Goal: Information Seeking & Learning: Learn about a topic

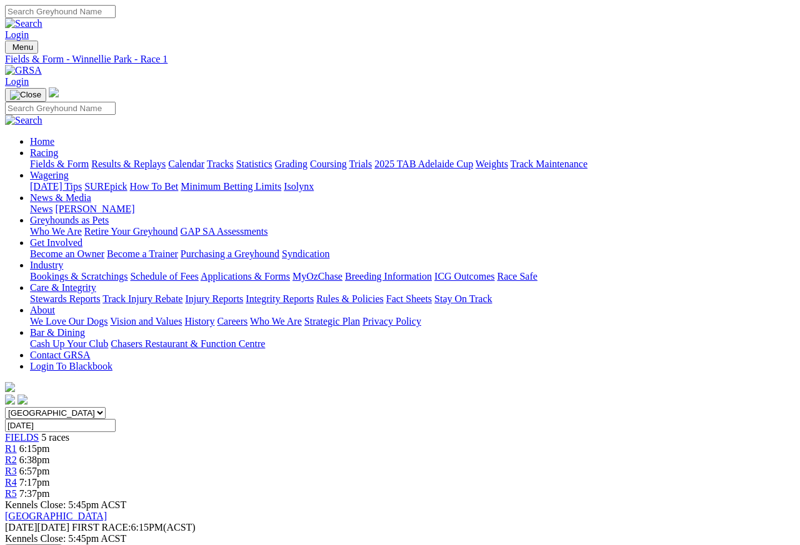
click at [17, 455] on link "R2" at bounding box center [11, 460] width 12 height 11
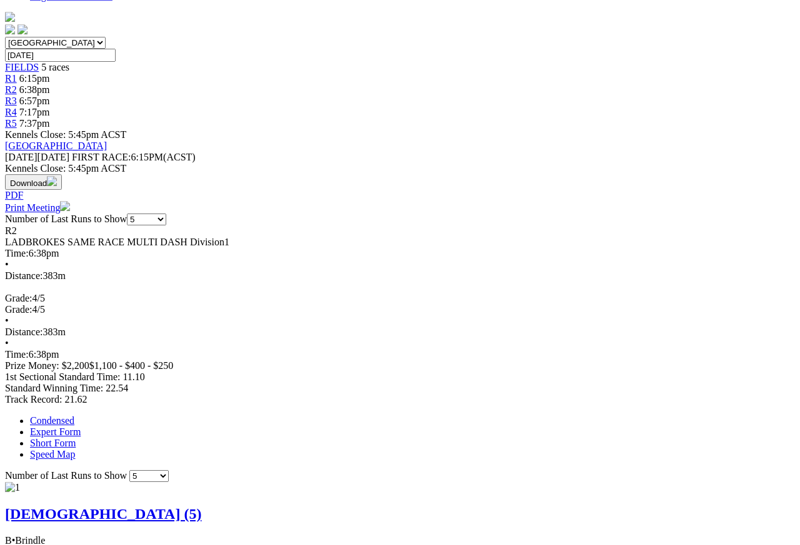
scroll to position [369, 6]
click at [81, 428] on link "Expert Form" at bounding box center [55, 433] width 51 height 11
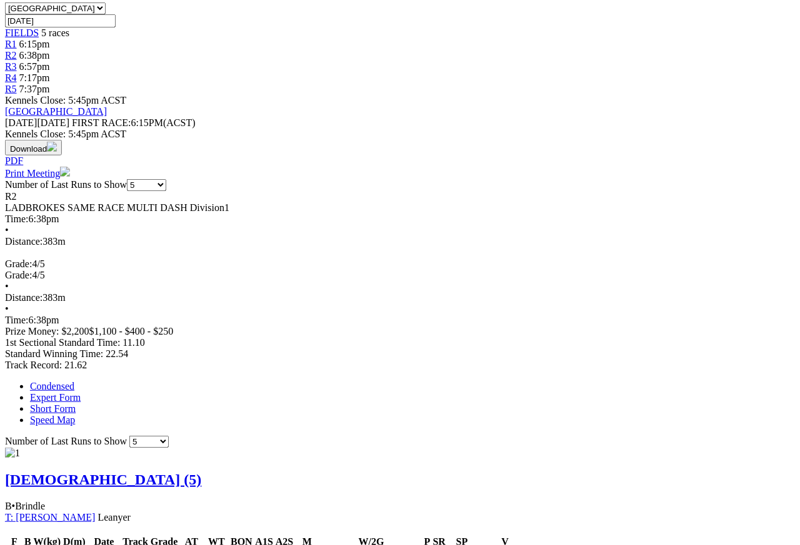
scroll to position [394, 10]
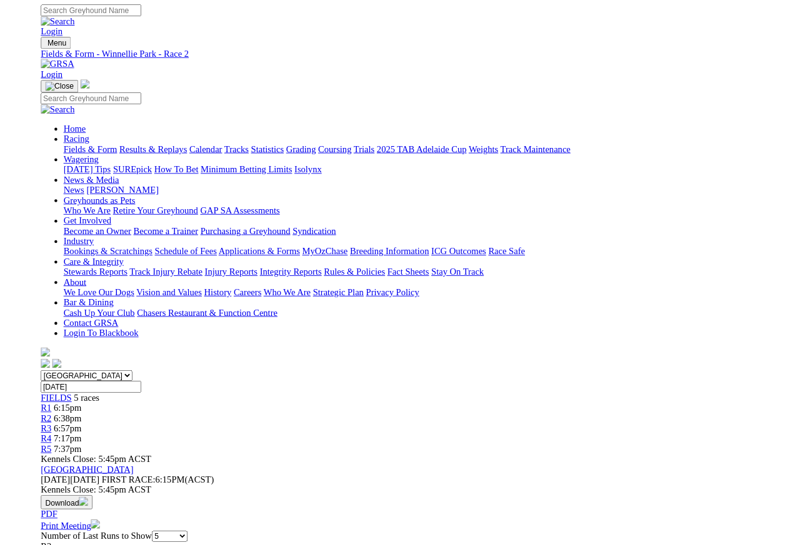
scroll to position [0, 11]
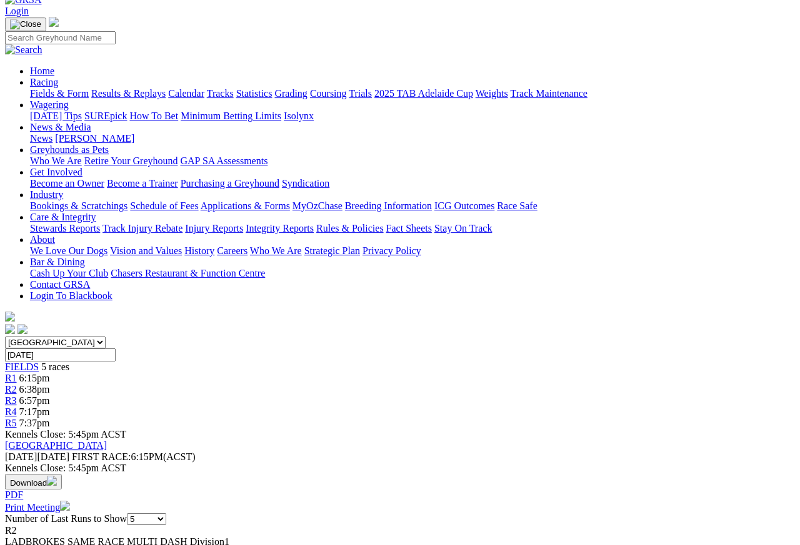
scroll to position [72, 10]
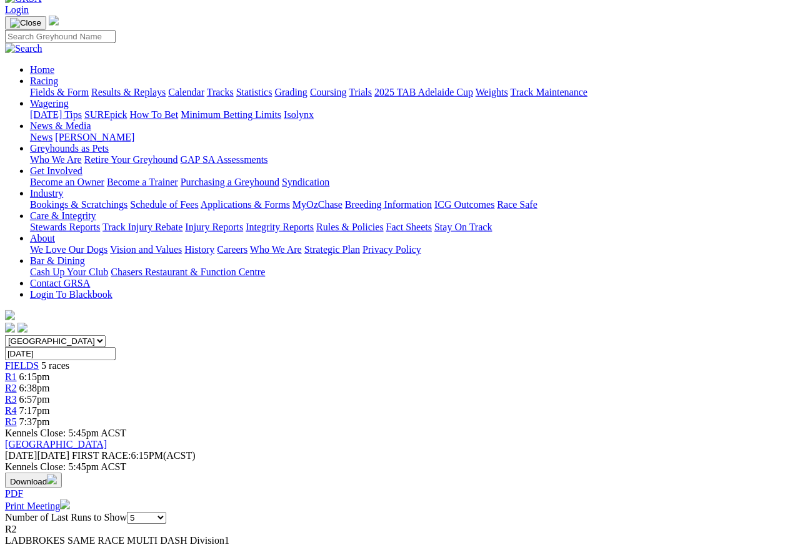
click at [17, 394] on link "R3" at bounding box center [11, 399] width 12 height 11
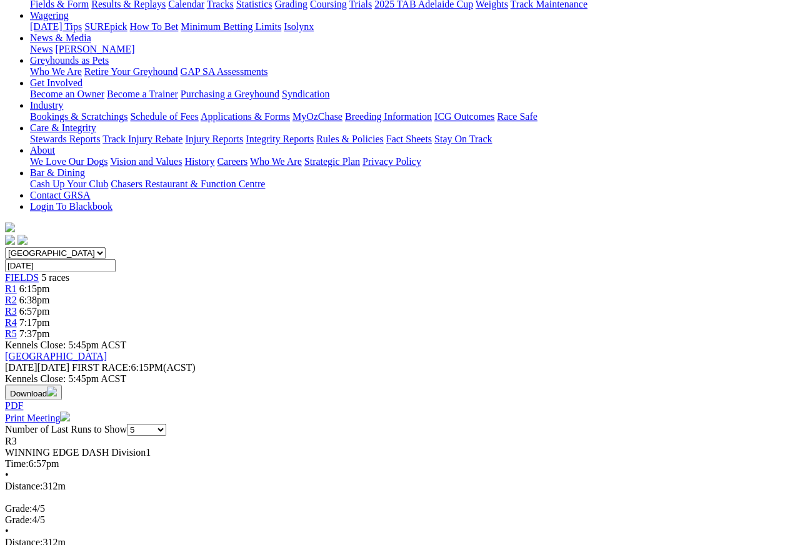
scroll to position [119, 0]
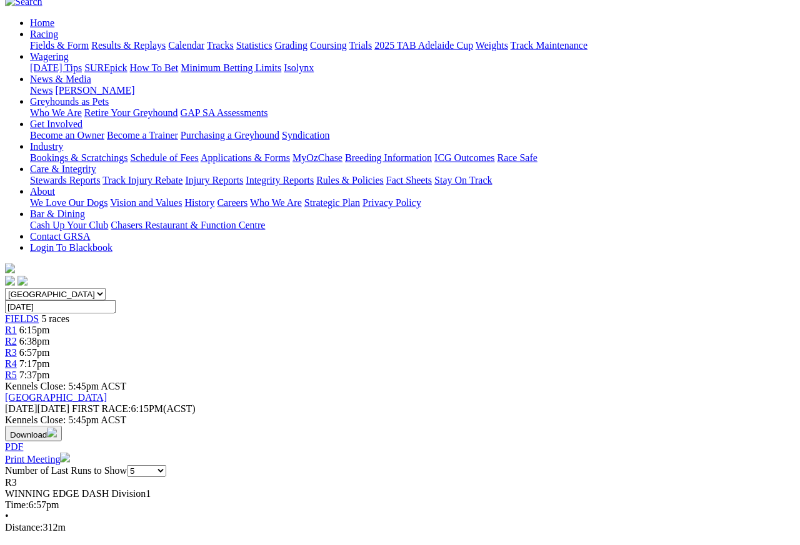
click at [17, 359] on link "R4" at bounding box center [11, 364] width 12 height 11
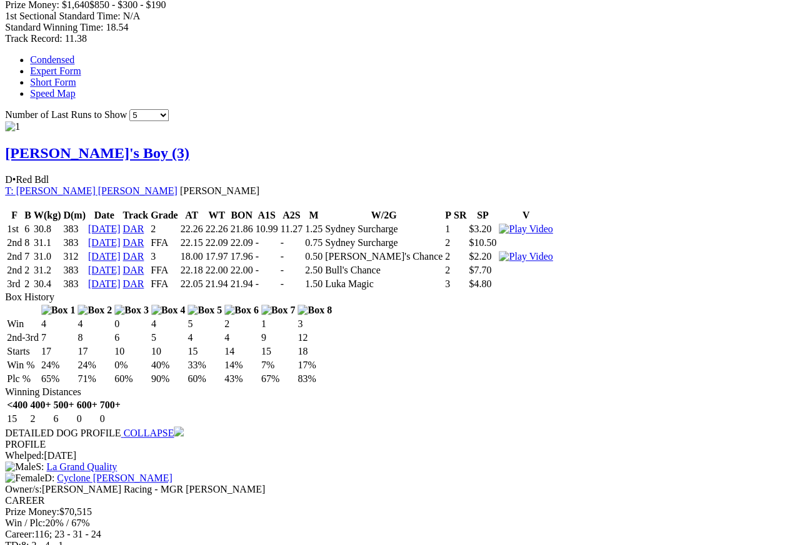
scroll to position [743, 1]
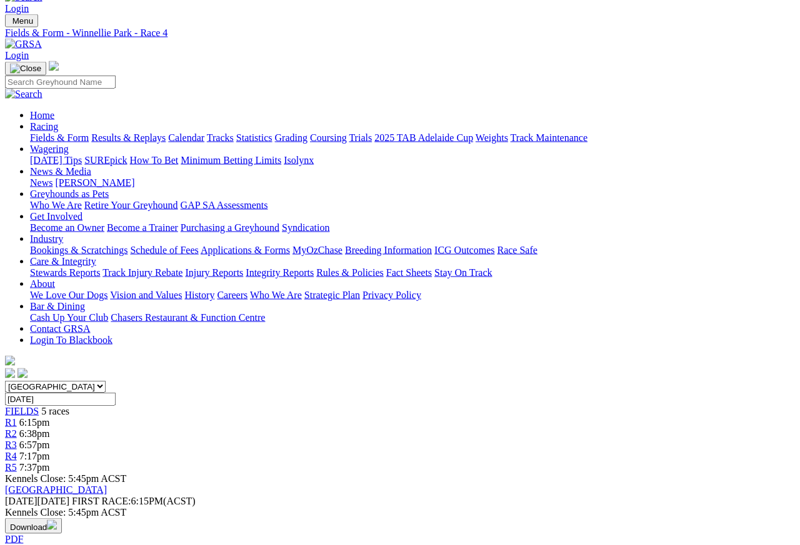
scroll to position [0, 0]
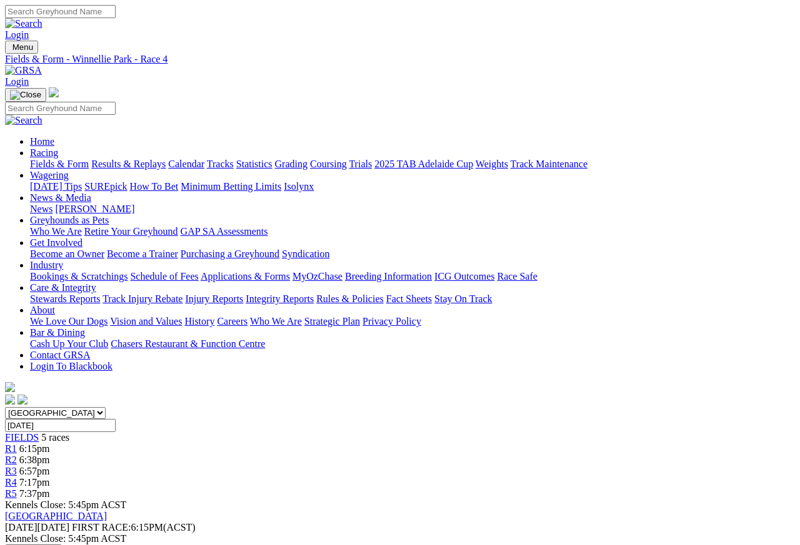
click at [17, 485] on span "R5" at bounding box center [11, 493] width 12 height 11
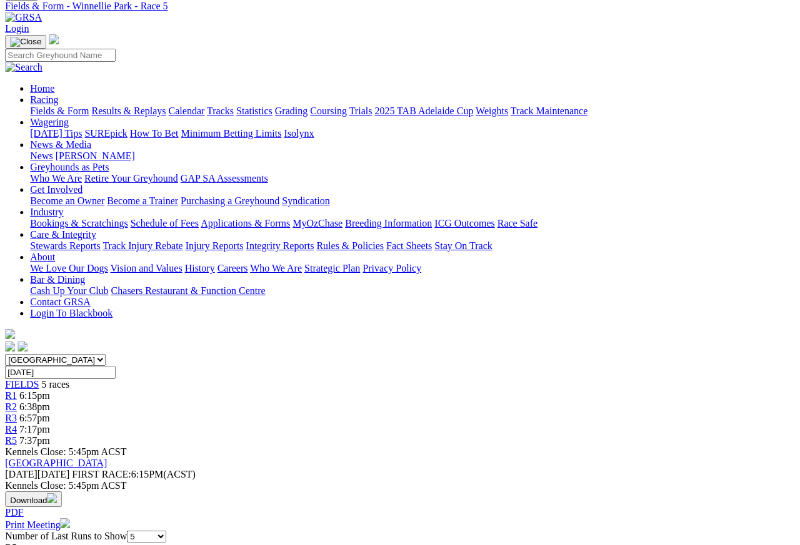
scroll to position [0, 1]
